Goal: Task Accomplishment & Management: Manage account settings

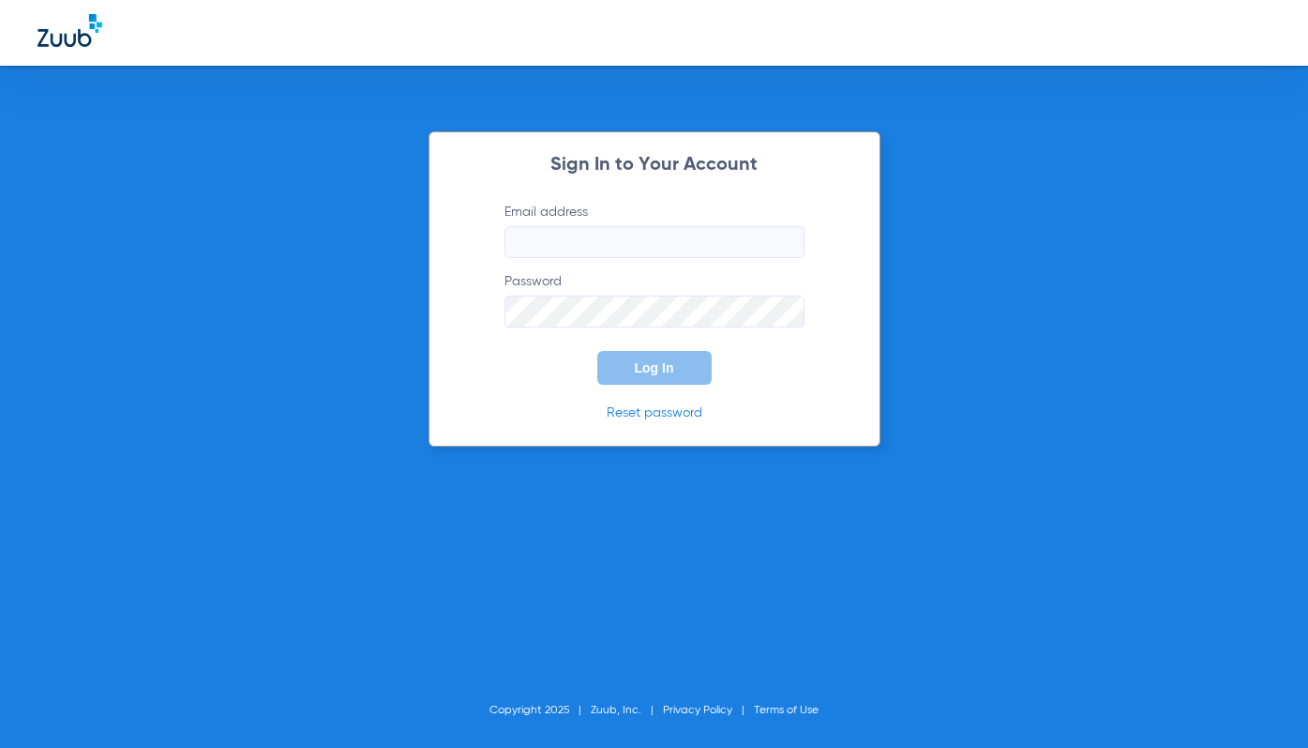
type input "[EMAIL_ADDRESS][DOMAIN_NAME]"
click at [643, 376] on button "Log In" at bounding box center [654, 368] width 114 height 34
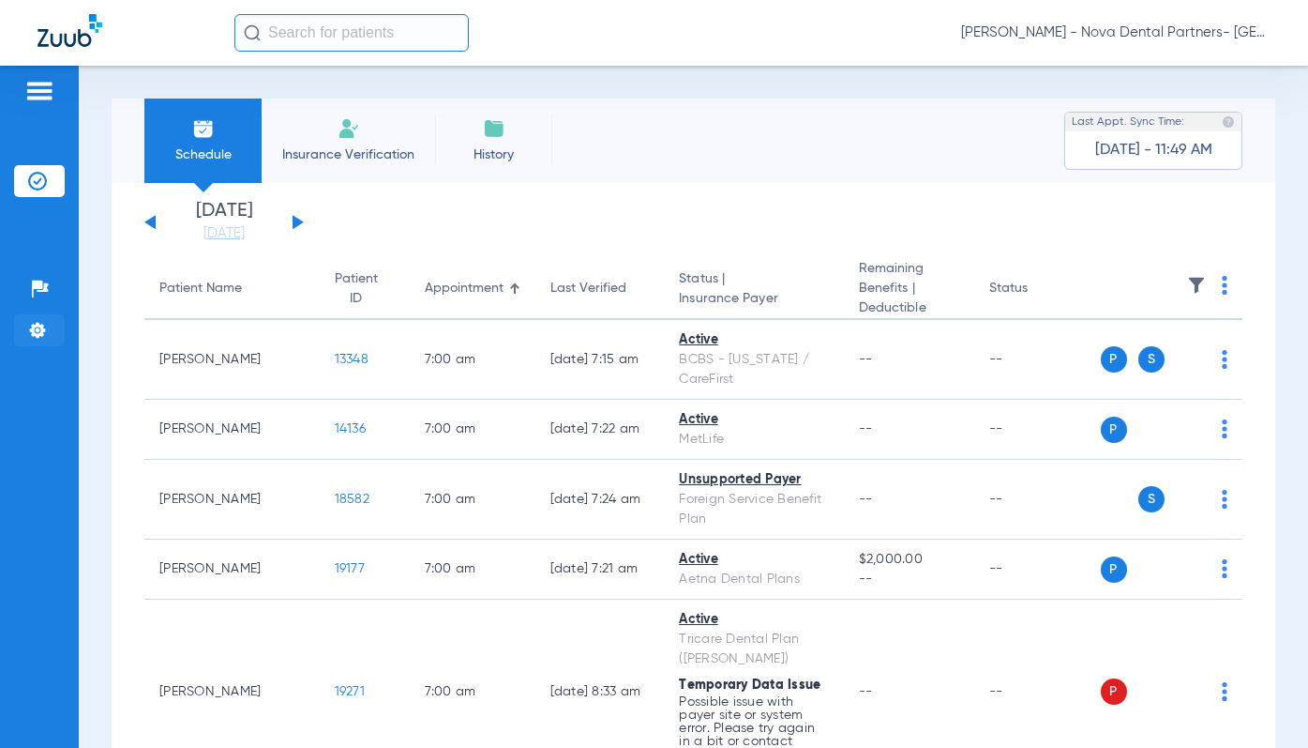
click at [38, 332] on img at bounding box center [37, 330] width 19 height 19
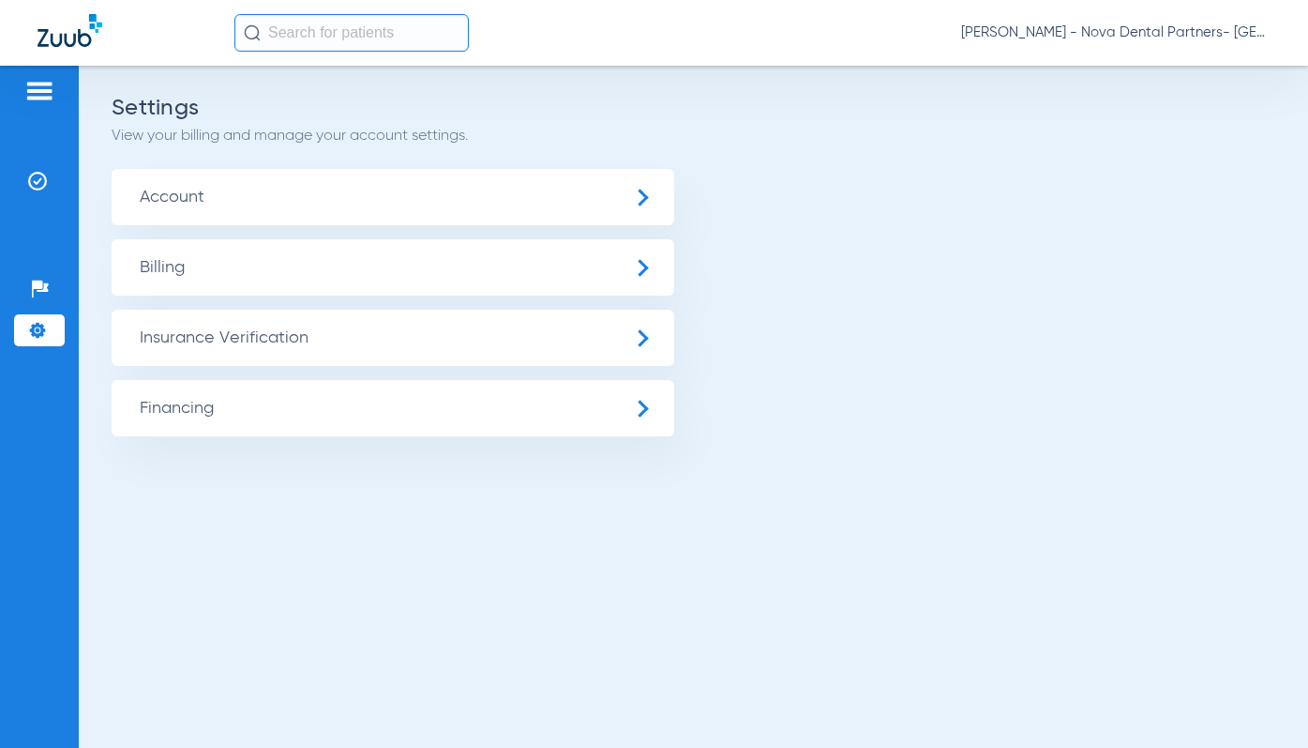
click at [296, 338] on span "Insurance Verification" at bounding box center [393, 338] width 563 height 56
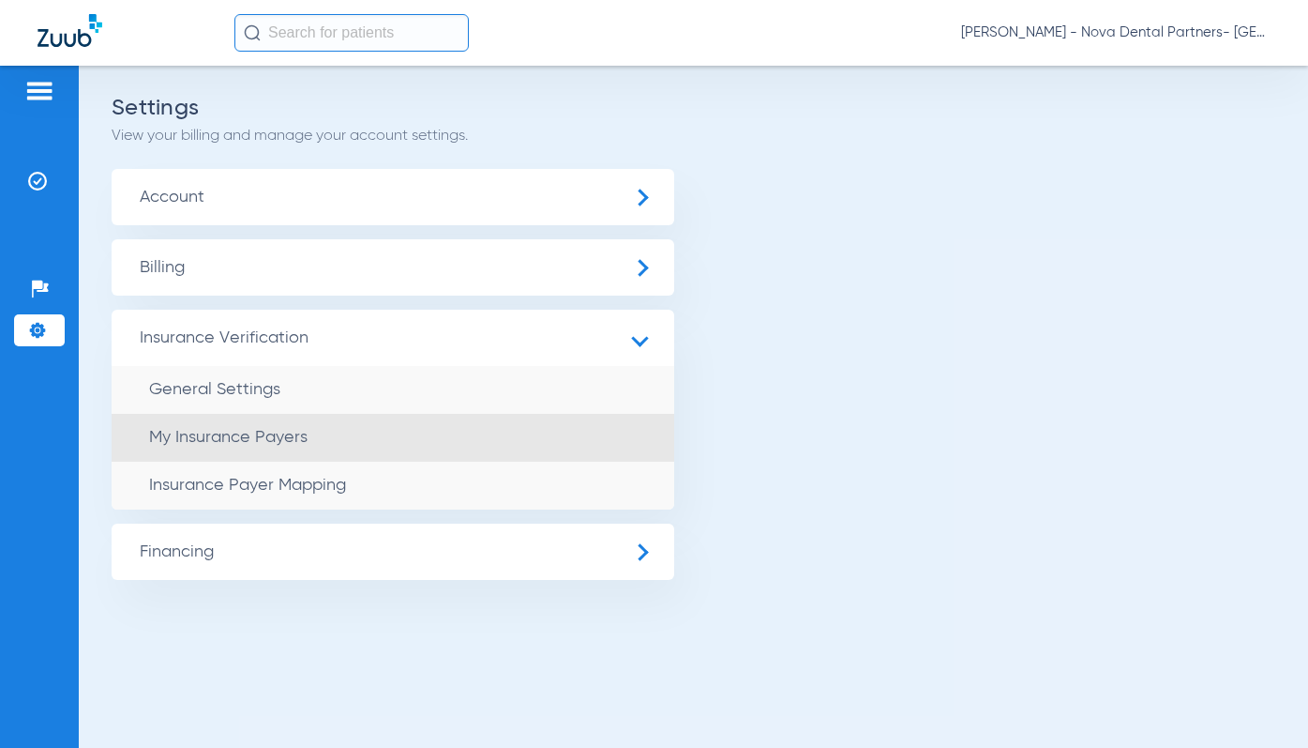
click at [264, 434] on span "My Insurance Payers" at bounding box center [228, 437] width 159 height 17
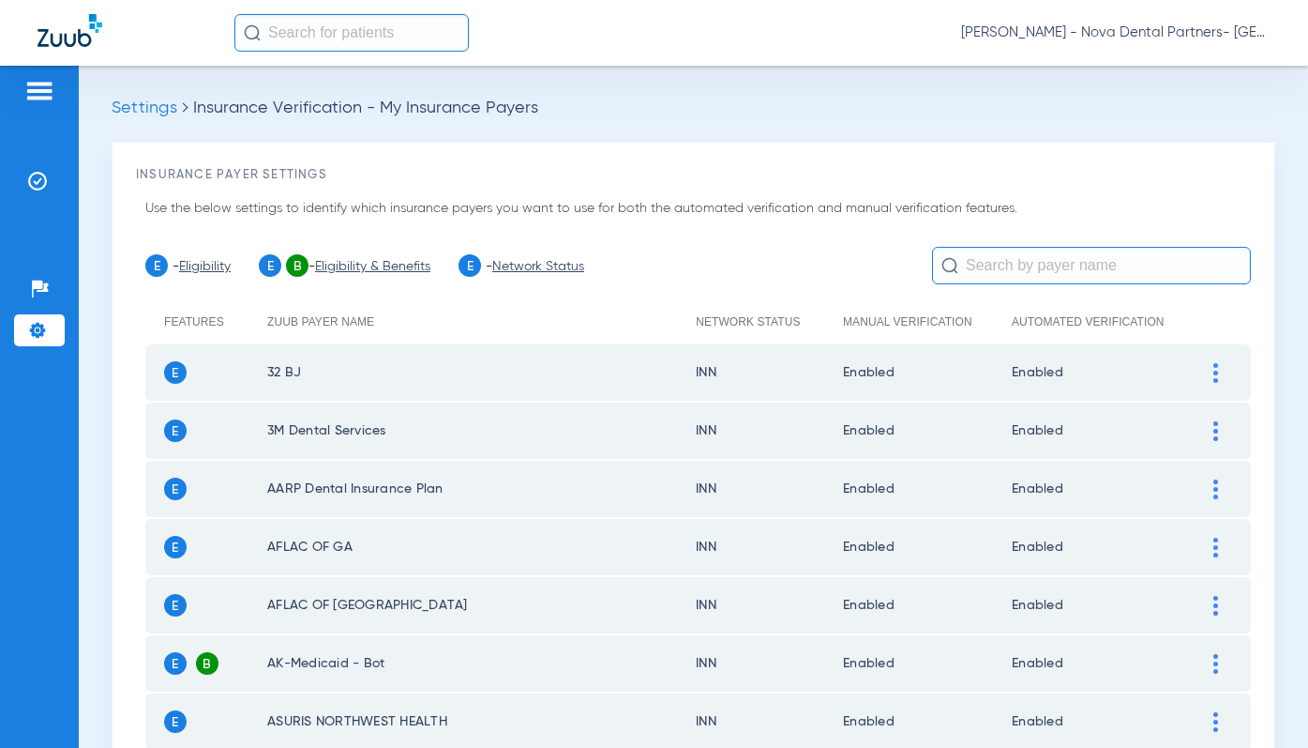
click at [36, 325] on img at bounding box center [37, 330] width 19 height 19
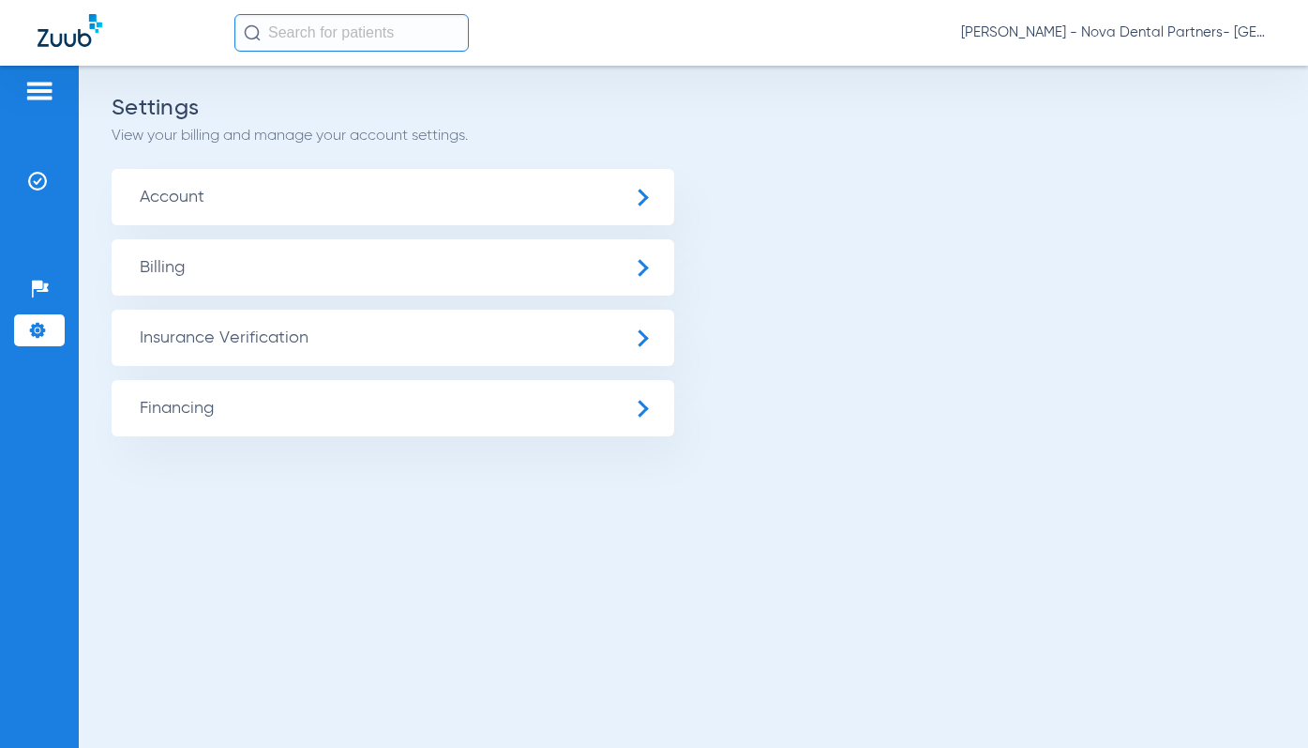
click at [207, 196] on span "Account" at bounding box center [393, 197] width 563 height 56
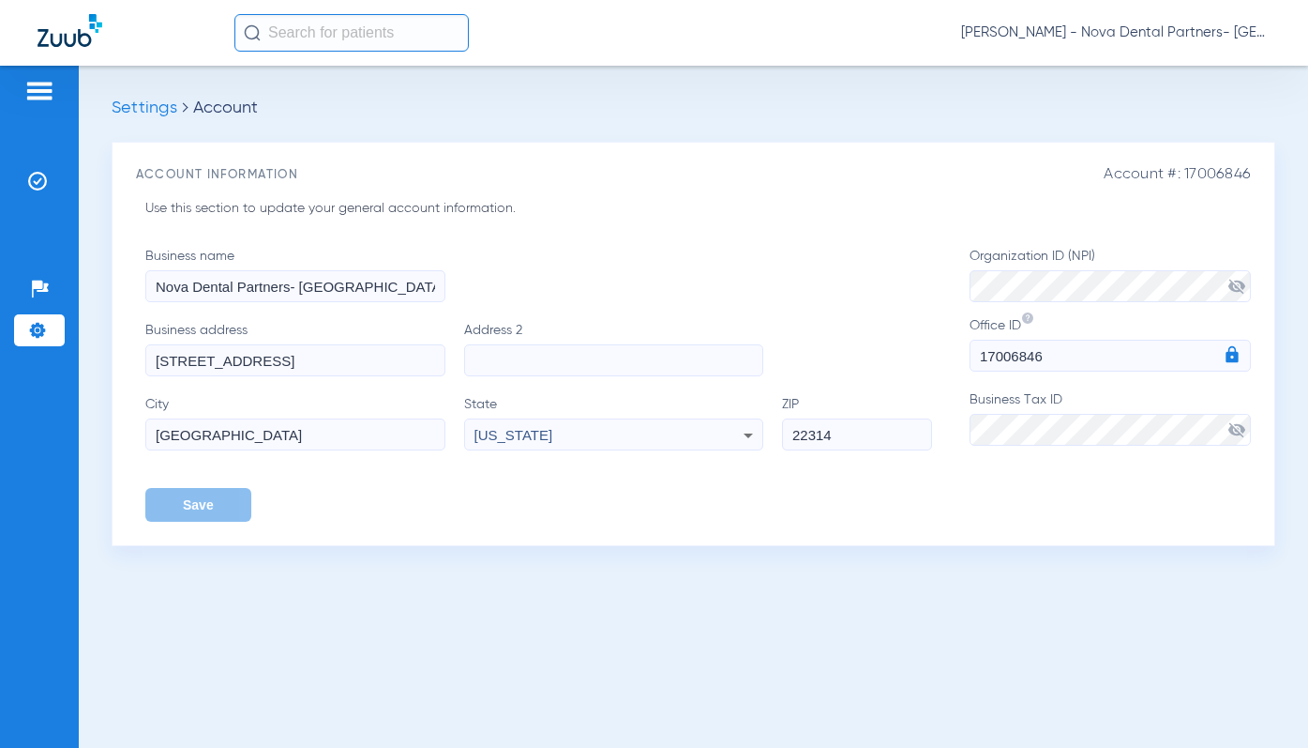
click at [149, 113] on span "Settings" at bounding box center [145, 107] width 66 height 17
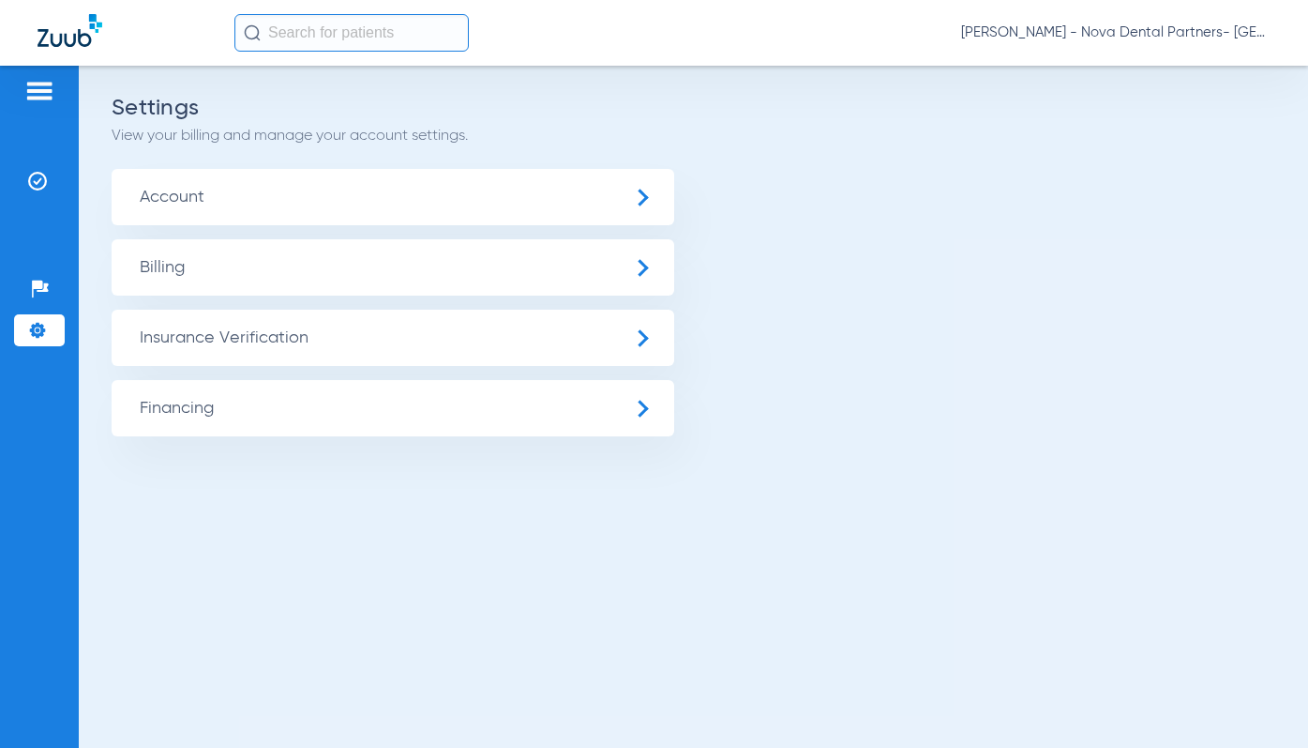
click at [184, 265] on span "Billing" at bounding box center [393, 267] width 563 height 56
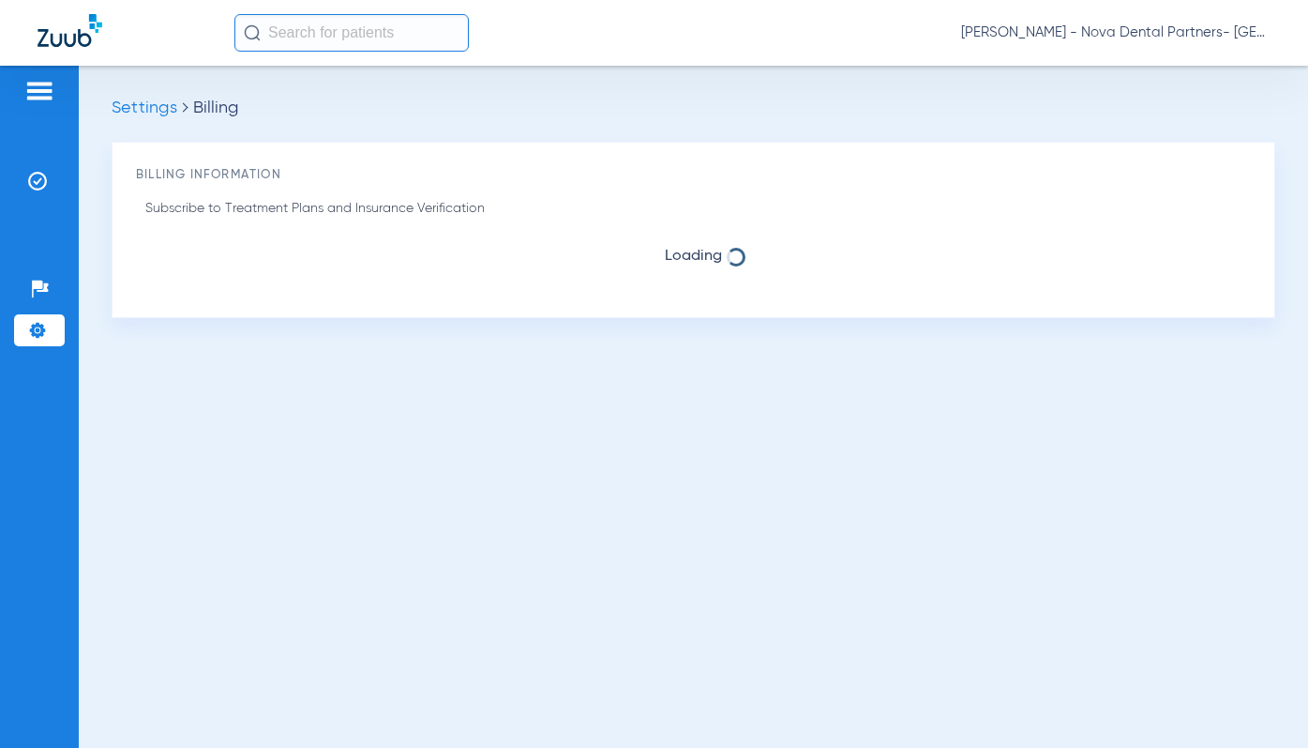
click at [149, 100] on span "Settings" at bounding box center [145, 107] width 66 height 17
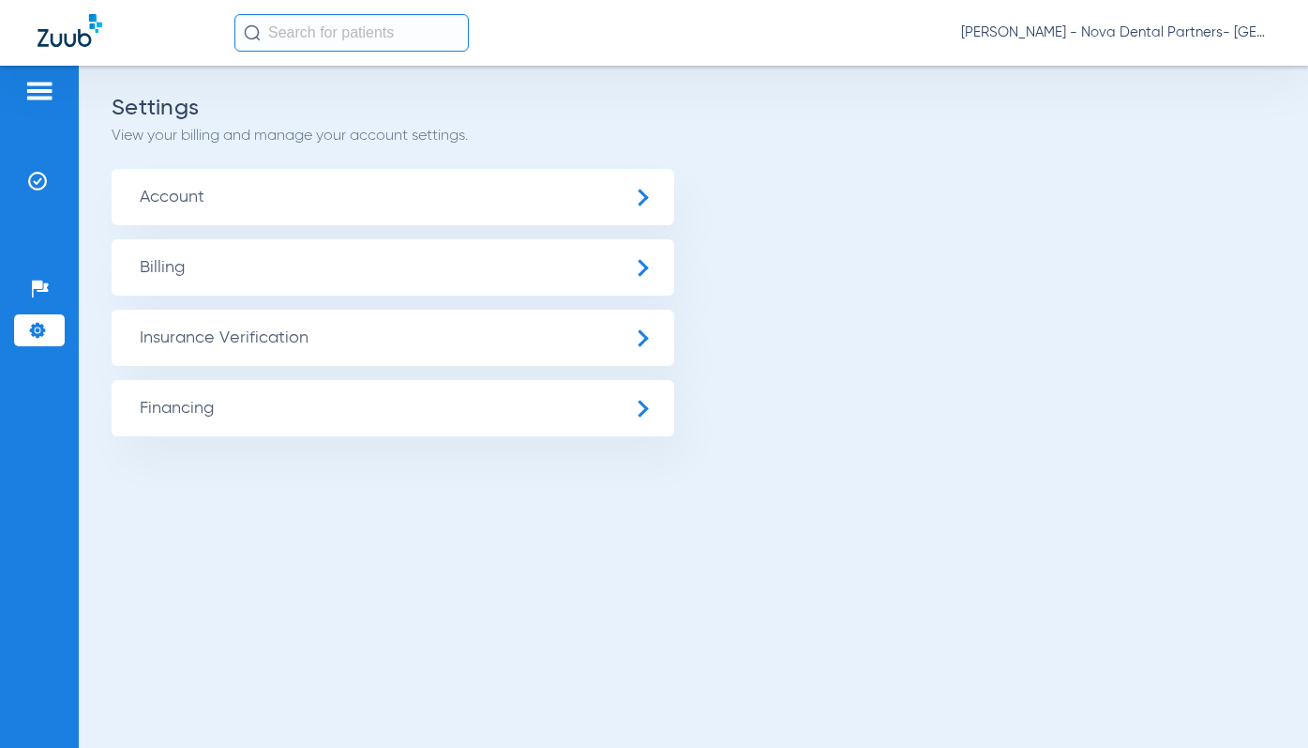
click at [280, 340] on span "Insurance Verification" at bounding box center [393, 338] width 563 height 56
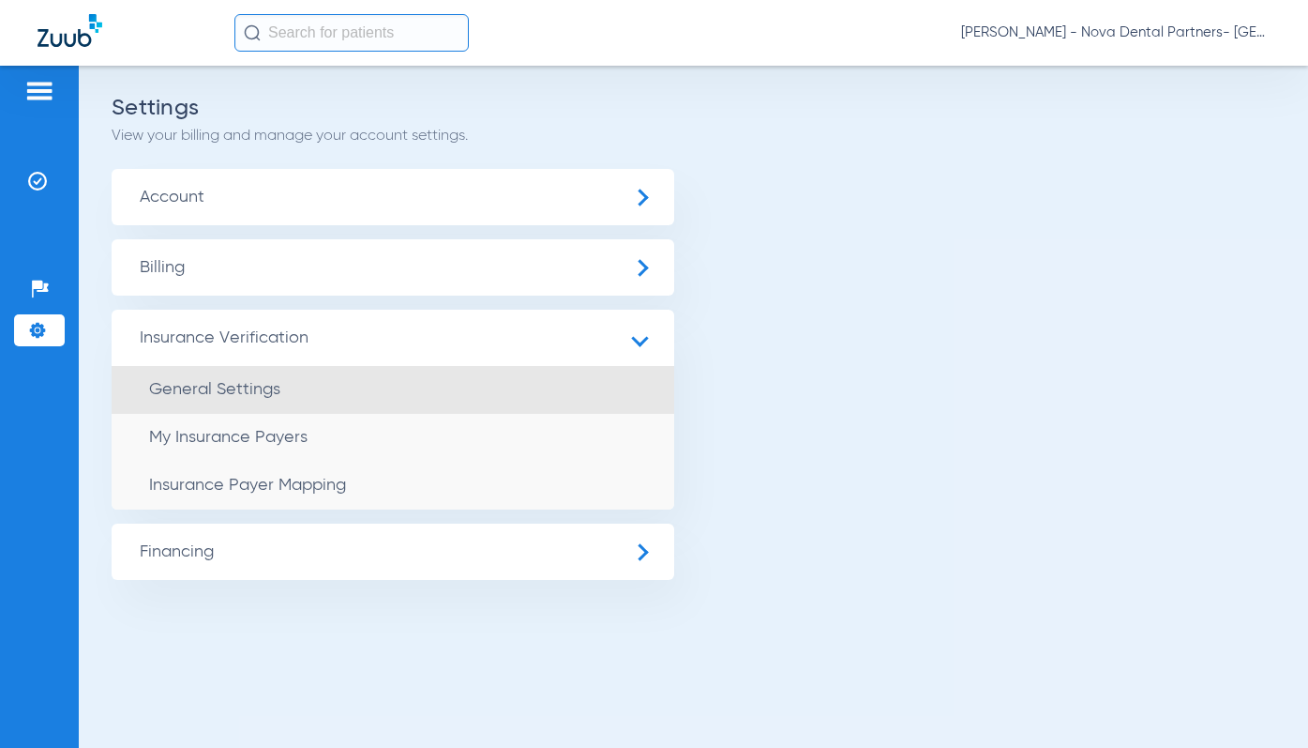
click at [244, 384] on span "General Settings" at bounding box center [214, 389] width 131 height 17
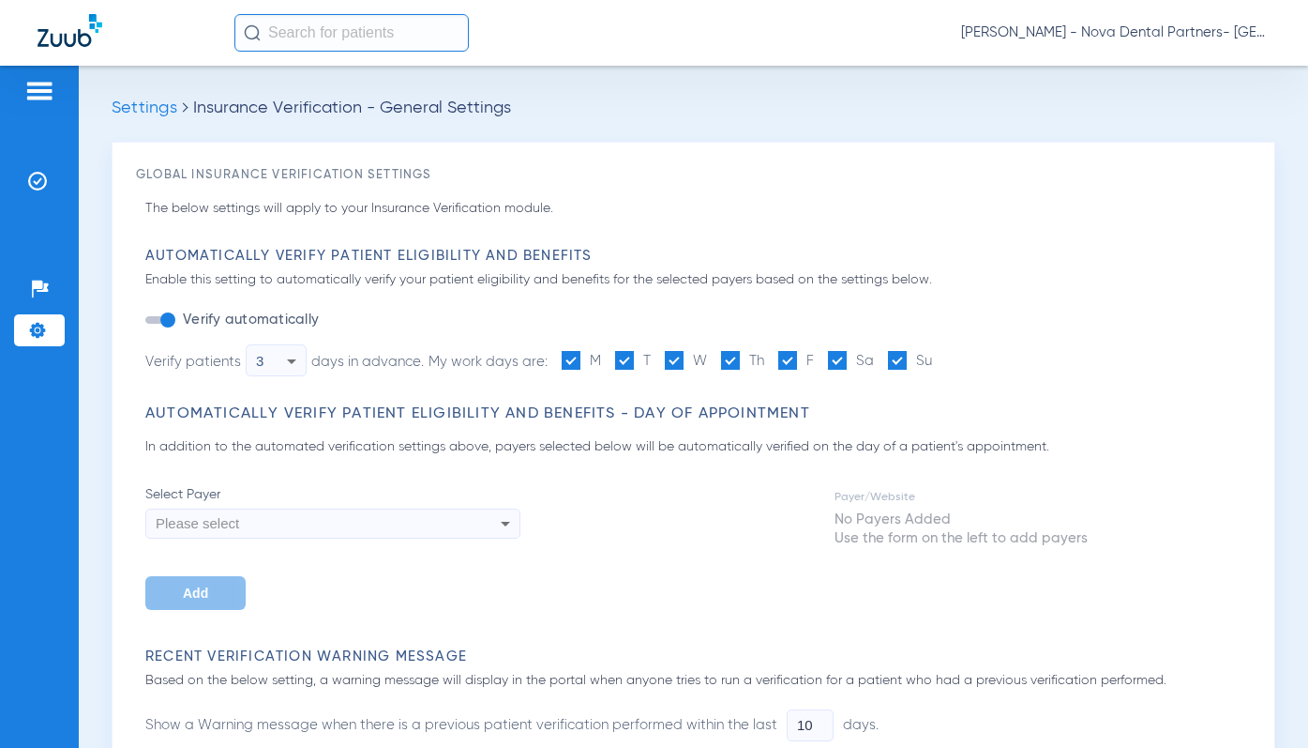
type input "30"
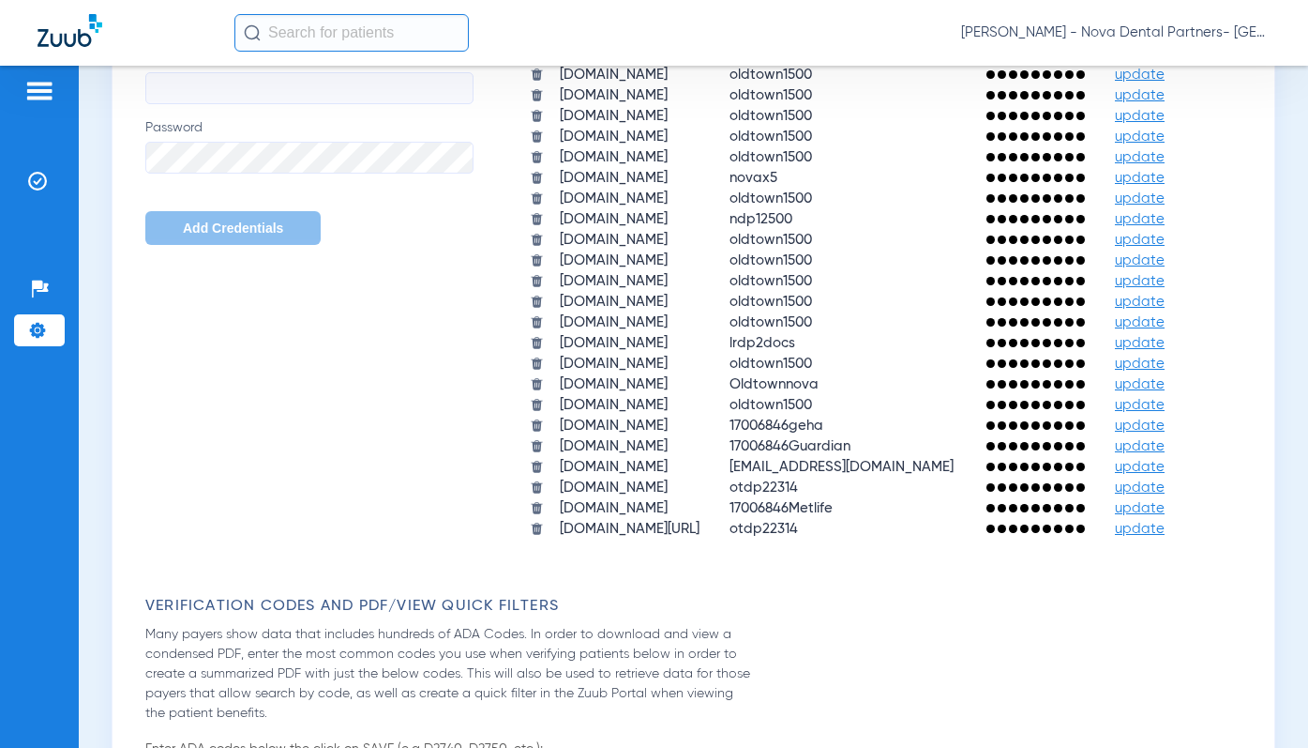
scroll to position [1250, 0]
